Goal: Check status: Check status

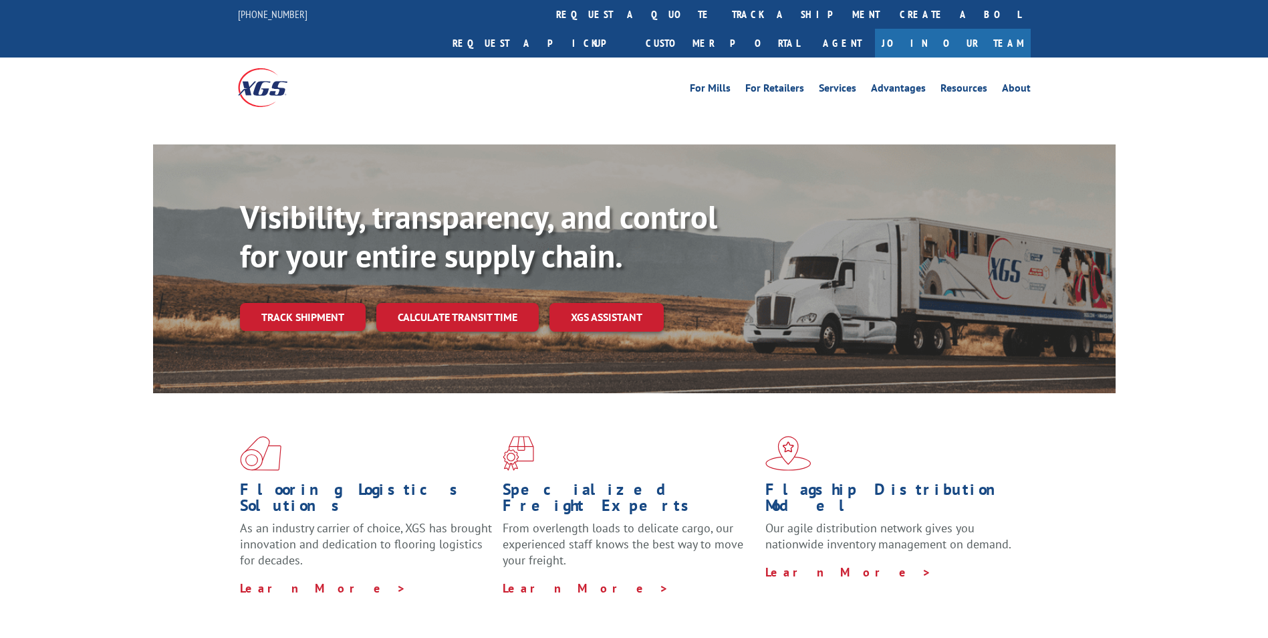
click at [306, 291] on div "Visibility, transparency, and control for your entire supply chain. Track shipm…" at bounding box center [678, 291] width 876 height 187
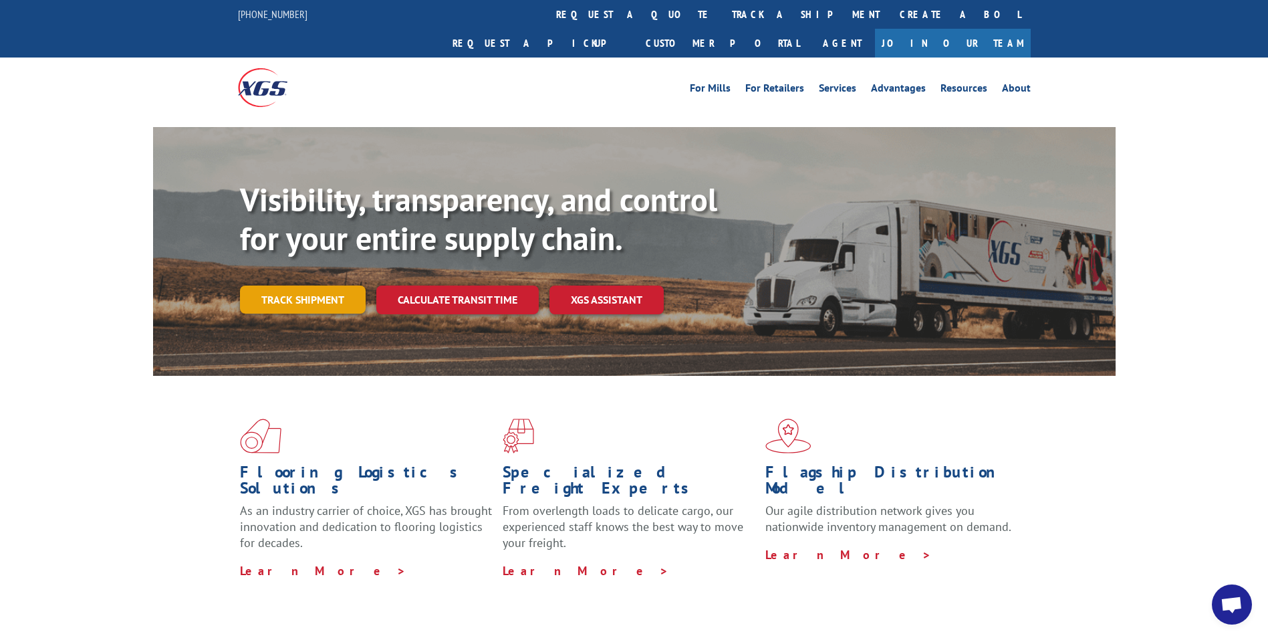
click at [304, 286] on link "Track shipment" at bounding box center [303, 300] width 126 height 28
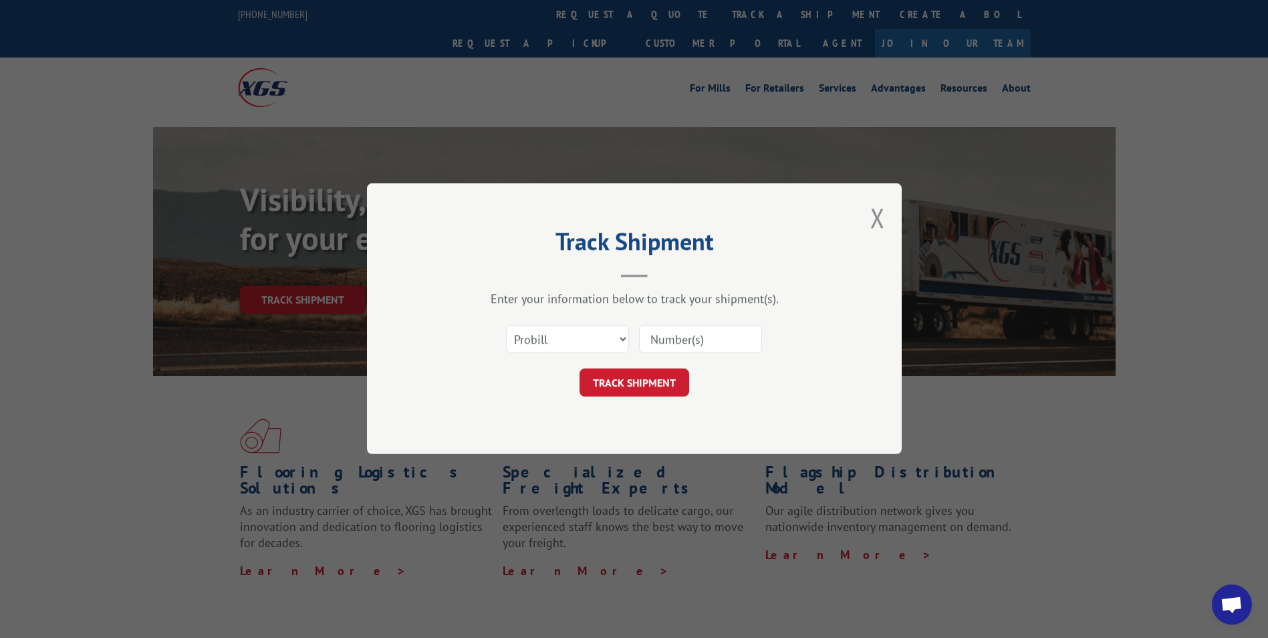
click at [697, 343] on input at bounding box center [700, 340] width 123 height 28
type input "17503998"
click at [635, 383] on button "TRACK SHIPMENT" at bounding box center [635, 383] width 110 height 28
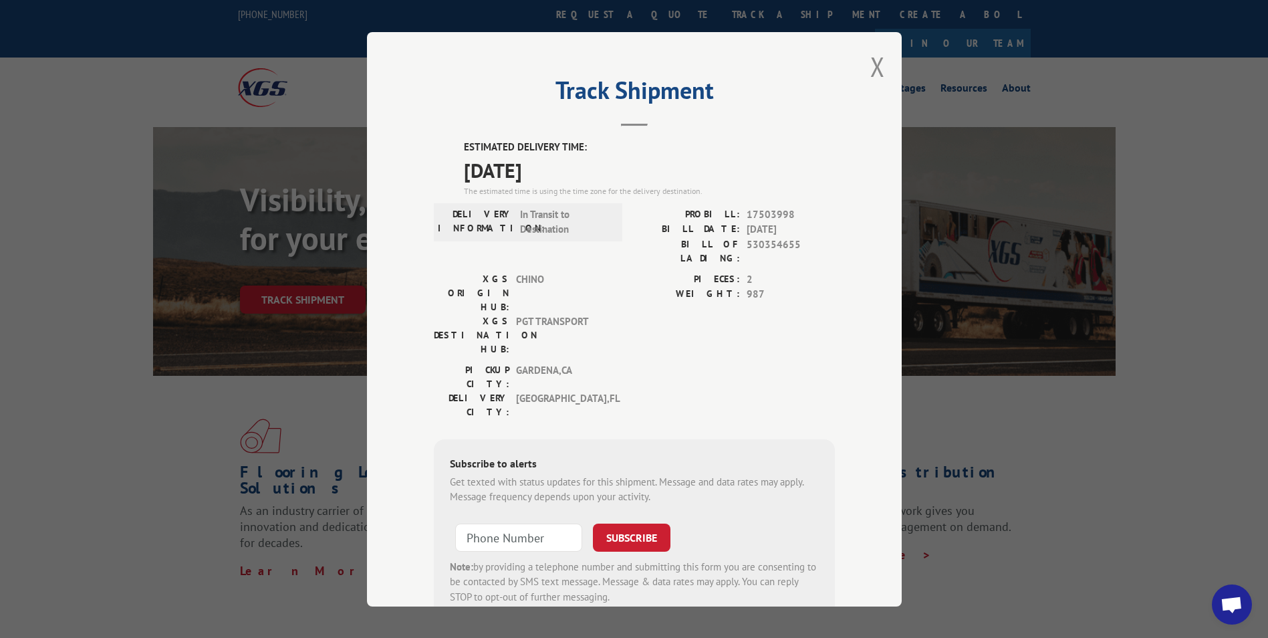
click at [647, 362] on div "[GEOGRAPHIC_DATA]: GARDENA , [GEOGRAPHIC_DATA]: [GEOGRAPHIC_DATA] , [GEOGRAPHIC…" at bounding box center [634, 393] width 401 height 63
click at [651, 362] on div "[GEOGRAPHIC_DATA]: GARDENA , [GEOGRAPHIC_DATA]: [GEOGRAPHIC_DATA] , [GEOGRAPHIC…" at bounding box center [634, 393] width 401 height 63
click at [583, 390] on span "[GEOGRAPHIC_DATA] , [GEOGRAPHIC_DATA]" at bounding box center [561, 404] width 90 height 28
click at [873, 64] on button "Close modal" at bounding box center [878, 66] width 15 height 35
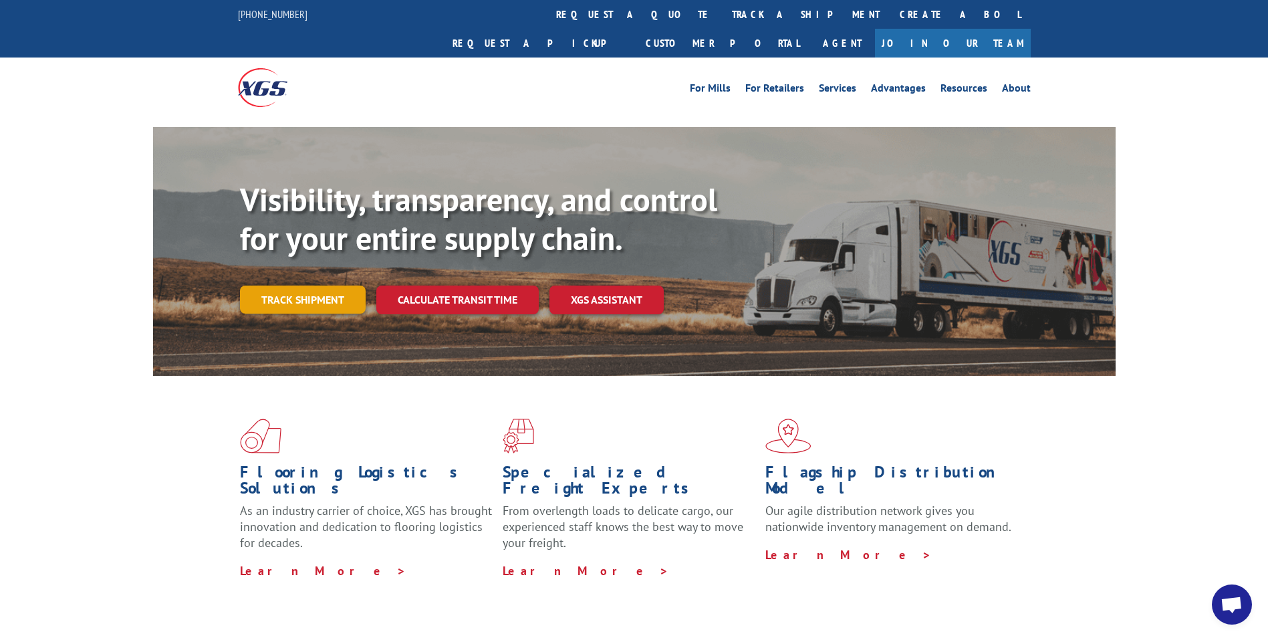
click at [263, 286] on link "Track shipment" at bounding box center [303, 300] width 126 height 28
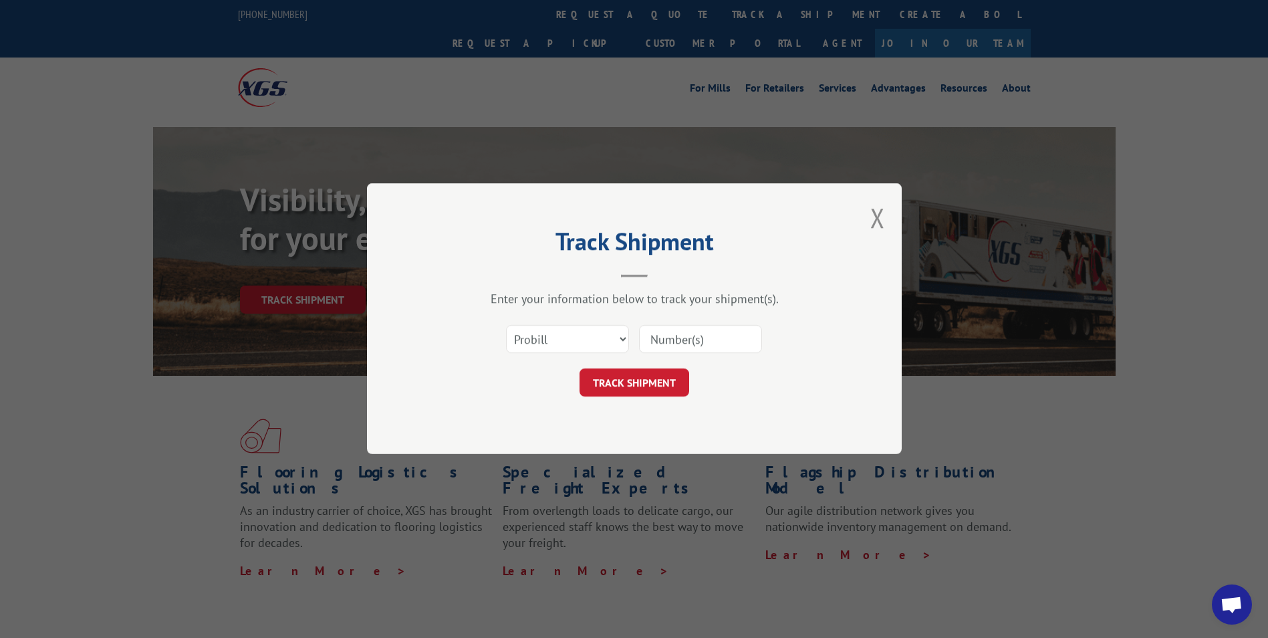
drag, startPoint x: 678, startPoint y: 340, endPoint x: 687, endPoint y: 338, distance: 8.9
click at [678, 340] on input at bounding box center [700, 340] width 123 height 28
type input "17503998"
click button "TRACK SHIPMENT" at bounding box center [635, 383] width 110 height 28
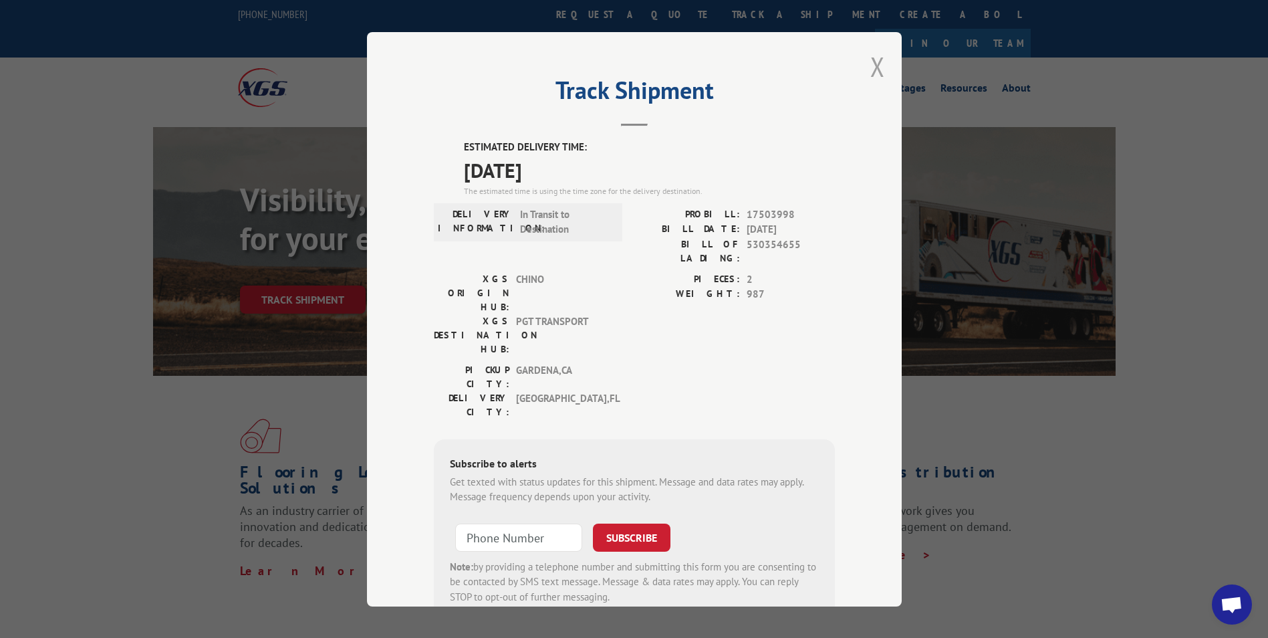
click at [874, 64] on button "Close modal" at bounding box center [878, 66] width 15 height 35
